Goal: Task Accomplishment & Management: Manage account settings

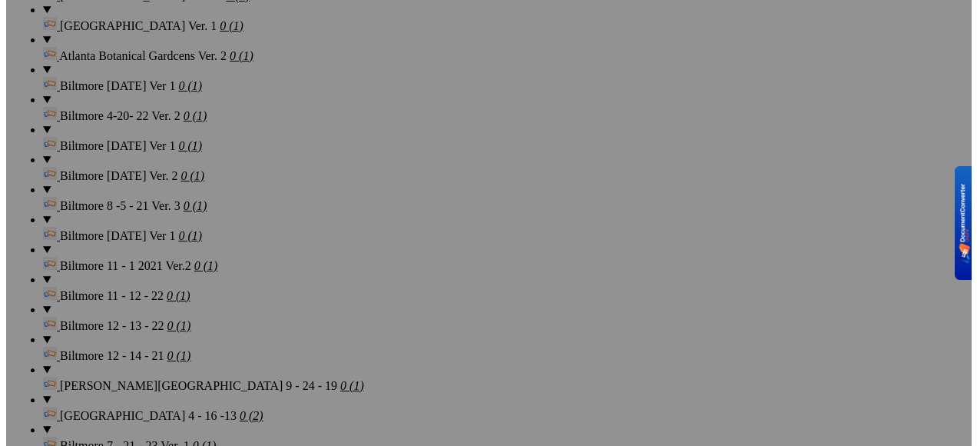
scroll to position [2739, 0]
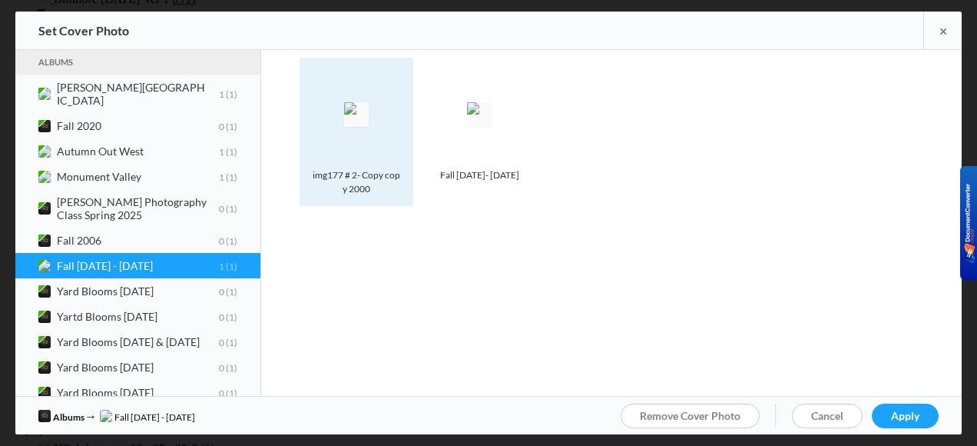
click at [403, 196] on div "Photo is hidden img177 # 2- Copy copy 2000" at bounding box center [357, 132] width 114 height 148
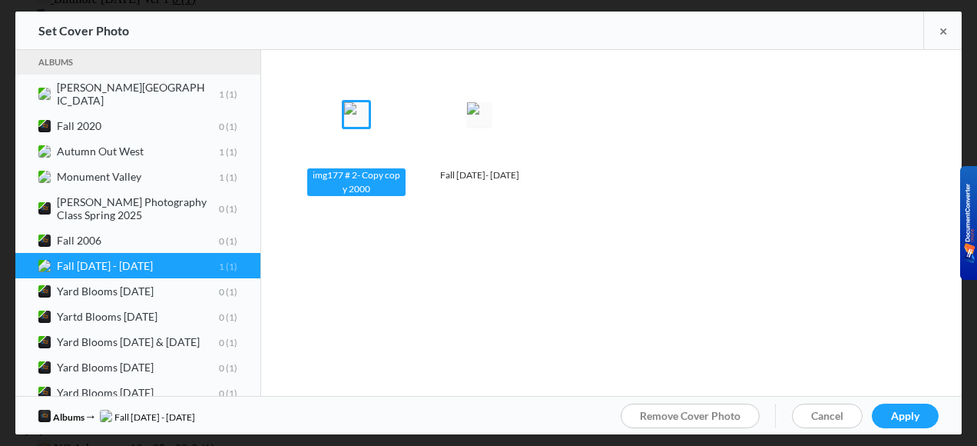
click at [405, 207] on spn-photo-picker-thumb-item-photo "Photo is hidden img177 # 2- Copy copy 2000" at bounding box center [361, 143] width 123 height 170
click at [235, 259] on span "Fall 1992 - 1998 1 1" at bounding box center [137, 265] width 199 height 13
click at [397, 150] on spn-photo-picker-thumb-image-tag at bounding box center [356, 114] width 98 height 98
click at [397, 194] on div "img177 # 2- Copy copy 2000" at bounding box center [356, 182] width 98 height 28
click at [399, 194] on div "img177 # 2- Copy copy 2000" at bounding box center [356, 182] width 98 height 28
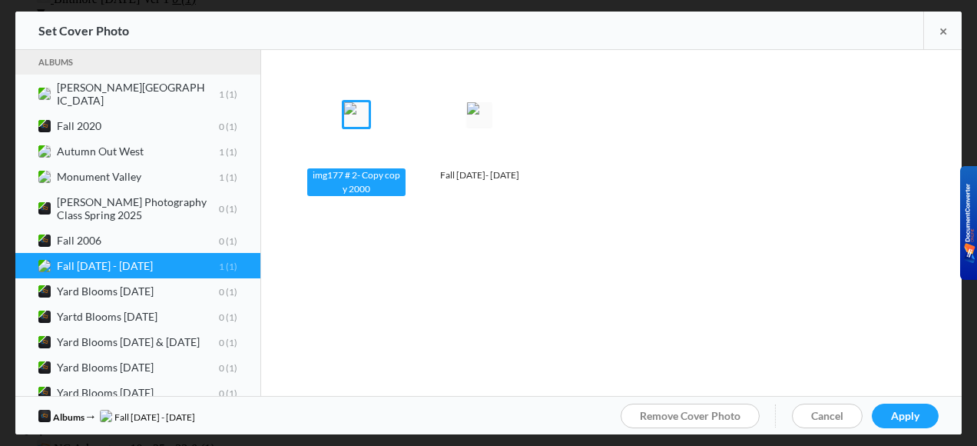
drag, startPoint x: 411, startPoint y: 203, endPoint x: 475, endPoint y: 198, distance: 63.9
click at [412, 203] on div "Photo is hidden img177 # 2- Copy copy 2000" at bounding box center [357, 132] width 114 height 148
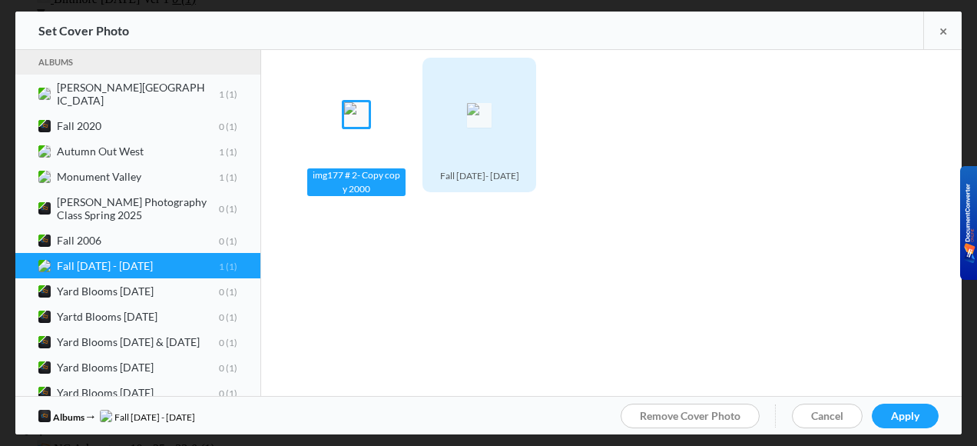
click at [530, 200] on spn-photo-picker-thumb-item-photo "Photo is hidden Fall 1992- 1998" at bounding box center [484, 136] width 123 height 156
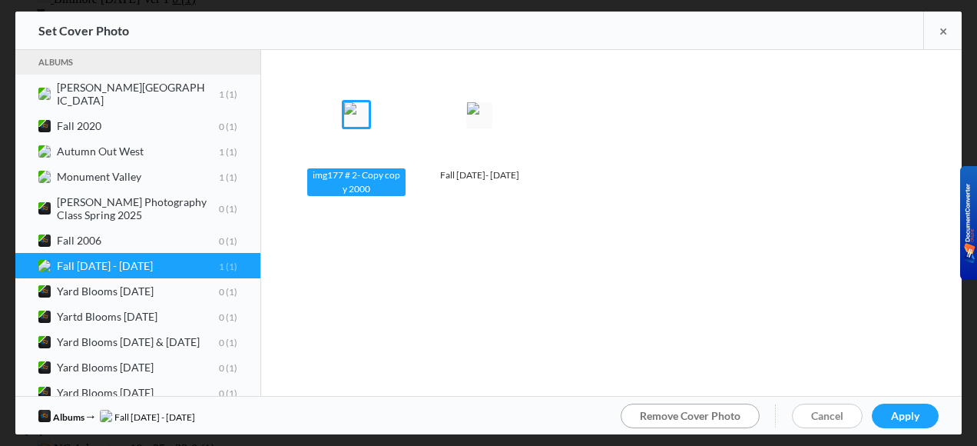
click at [672, 411] on span "Remove Cover Photo" at bounding box center [690, 415] width 101 height 13
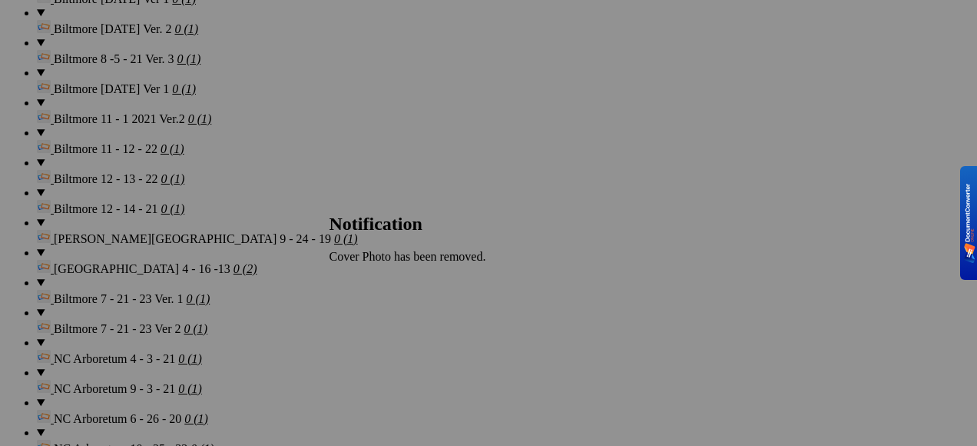
click at [347, 281] on span "OK" at bounding box center [339, 282] width 18 height 13
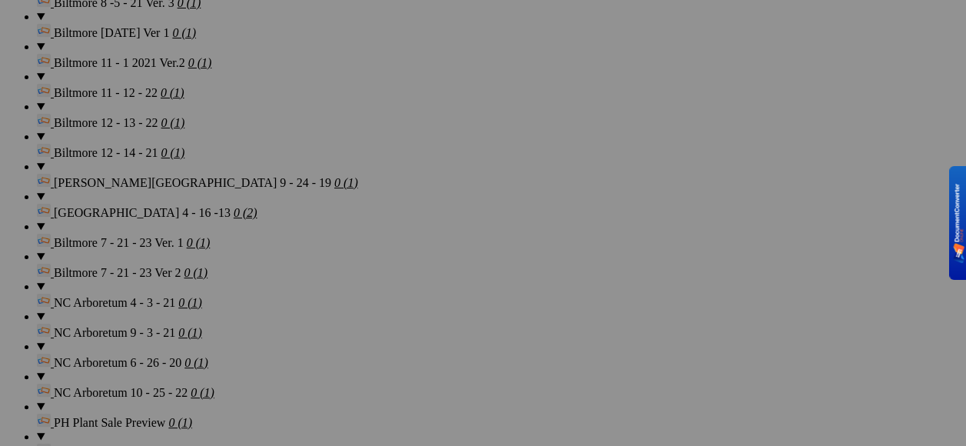
scroll to position [2662, 0]
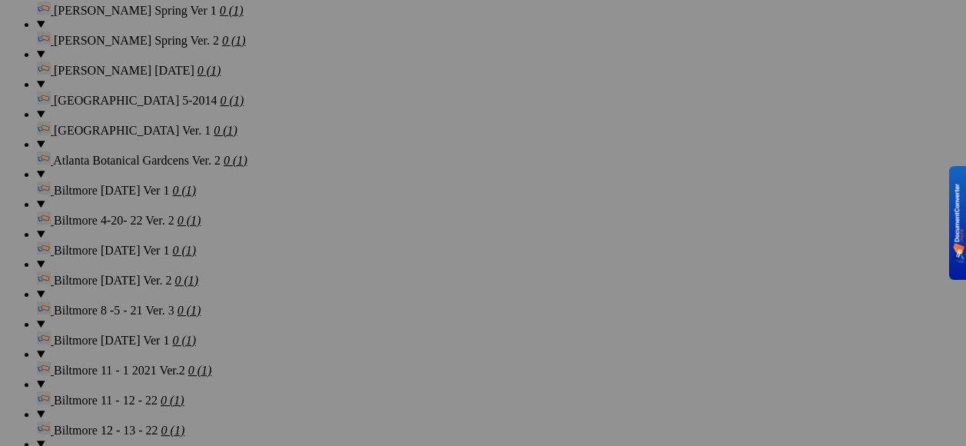
scroll to position [2585, 0]
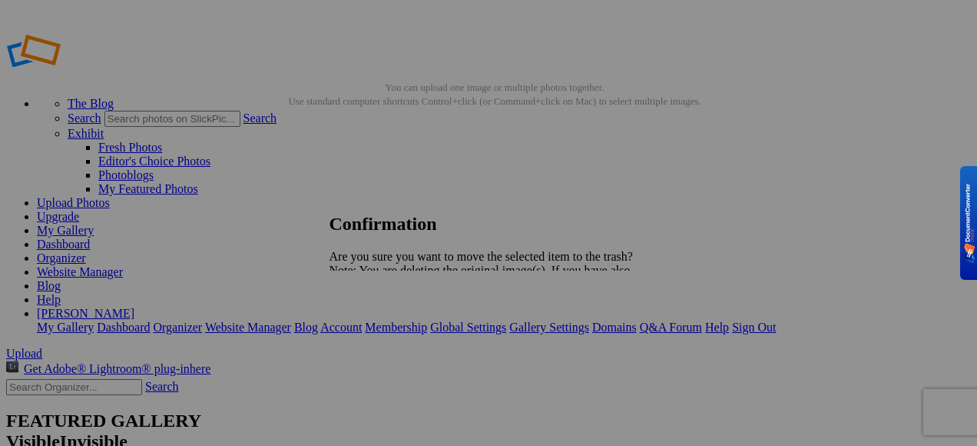
click at [381, 330] on span "Yes" at bounding box center [372, 323] width 18 height 13
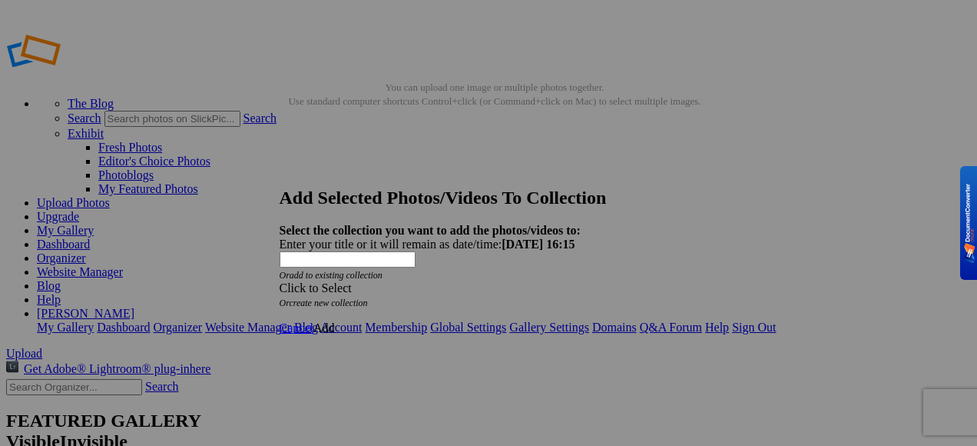
click at [335, 321] on span "Add" at bounding box center [325, 327] width 22 height 13
click at [314, 321] on span "Cancel" at bounding box center [297, 327] width 34 height 13
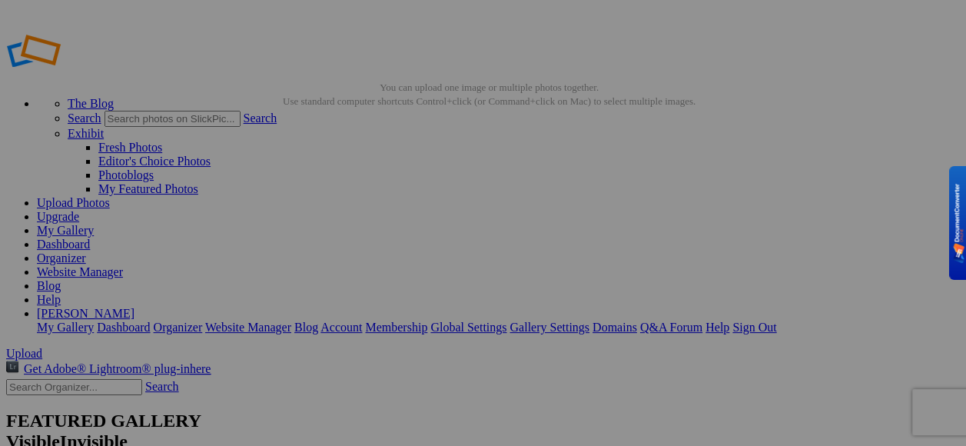
click at [94, 224] on link "My Gallery" at bounding box center [65, 230] width 57 height 13
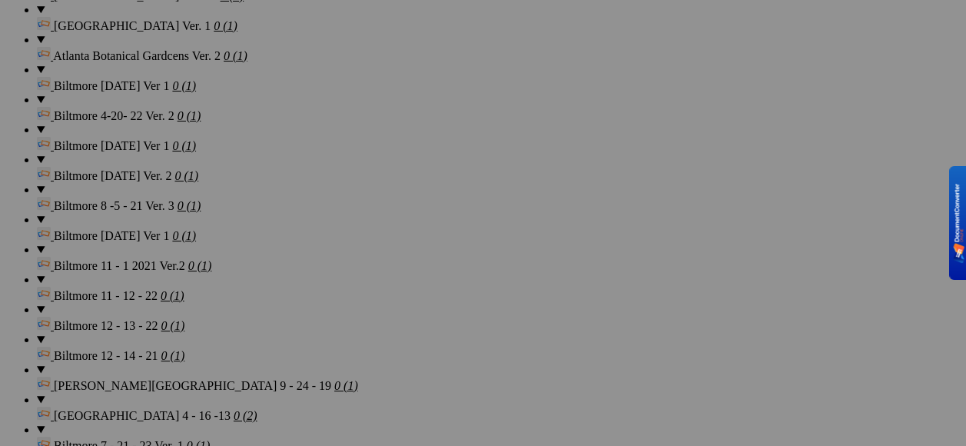
scroll to position [2739, 0]
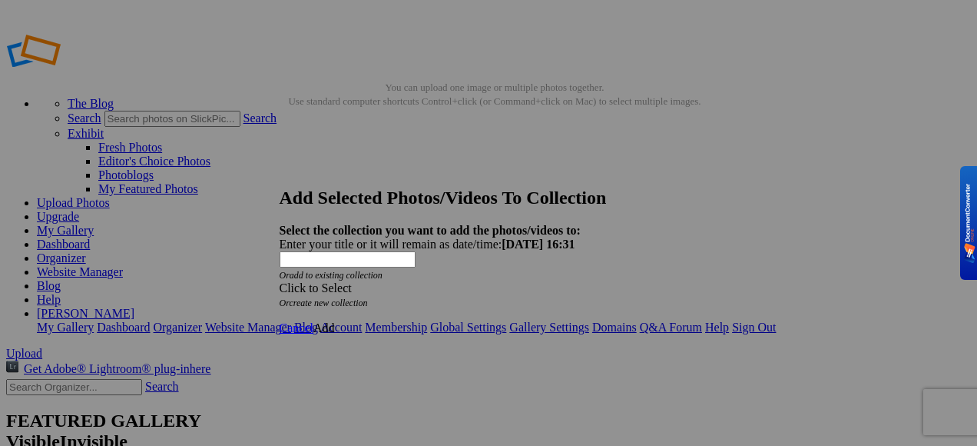
click at [335, 321] on link "Add" at bounding box center [325, 327] width 22 height 13
click at [335, 321] on span "Add" at bounding box center [325, 327] width 22 height 13
click at [314, 321] on span "Cancel" at bounding box center [297, 327] width 34 height 13
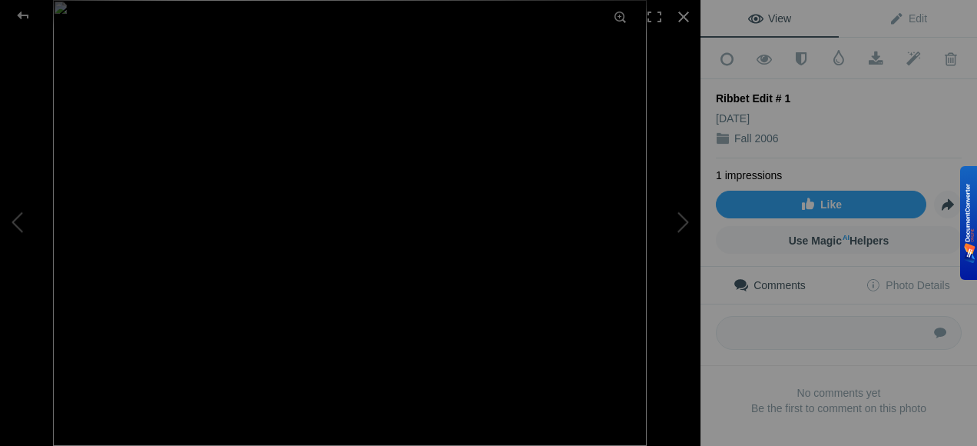
click at [446, 269] on img at bounding box center [350, 223] width 594 height 446
click at [670, 320] on img at bounding box center [350, 215] width 691 height 518
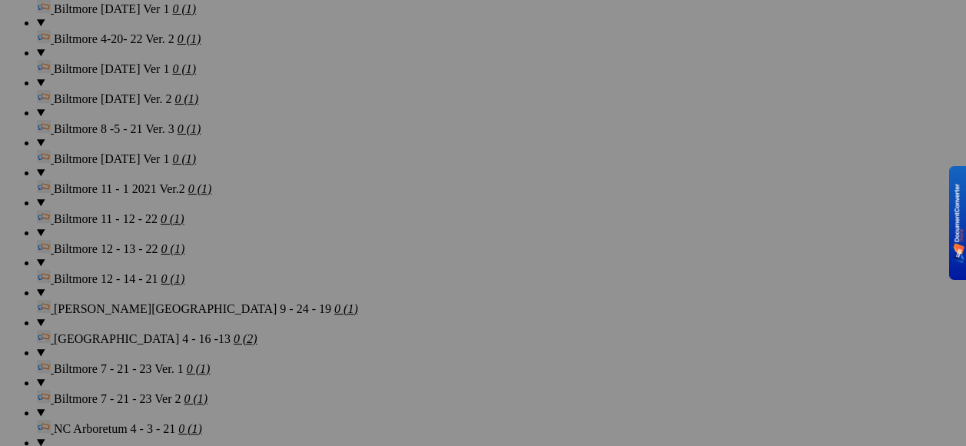
scroll to position [2739, 0]
